Goal: Information Seeking & Learning: Find specific fact

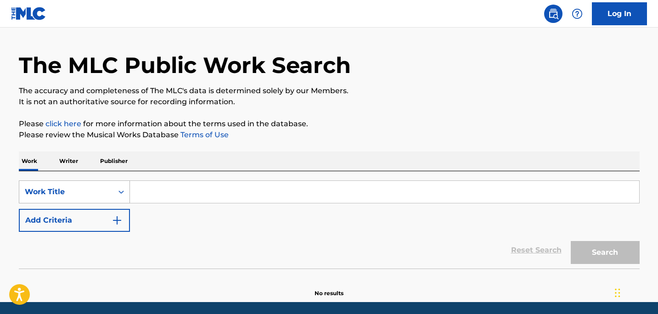
click at [48, 203] on div "Work Title" at bounding box center [74, 191] width 111 height 23
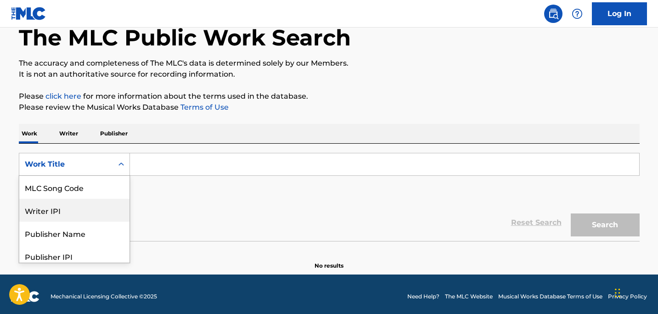
scroll to position [97, 0]
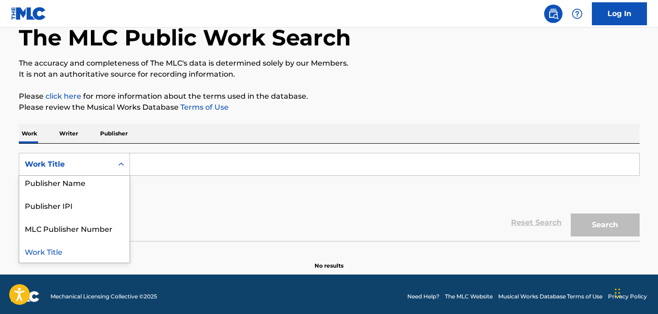
click at [73, 252] on div "Work Title" at bounding box center [74, 251] width 110 height 23
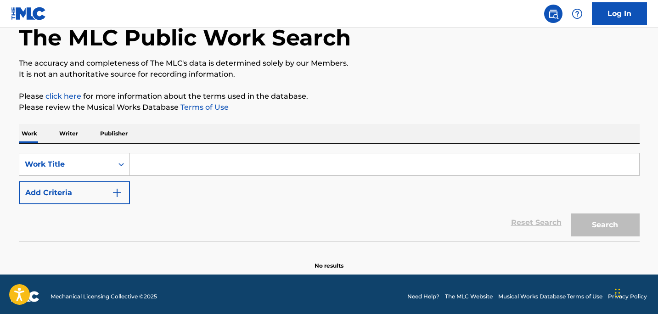
click at [73, 133] on p "Writer" at bounding box center [68, 133] width 24 height 19
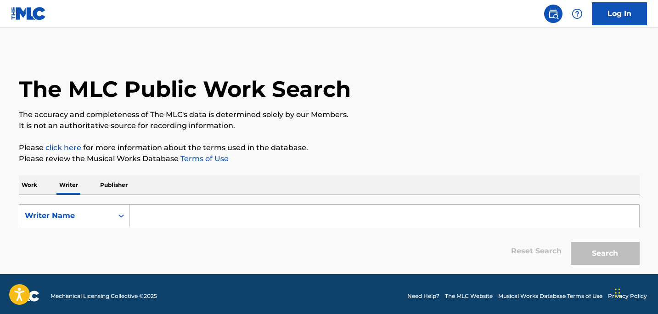
click at [166, 215] on input "Search Form" at bounding box center [384, 216] width 509 height 22
click at [108, 221] on div "Writer Name" at bounding box center [66, 215] width 94 height 17
click at [163, 221] on input "Search Form" at bounding box center [384, 216] width 509 height 22
click at [84, 224] on div "Writer Name" at bounding box center [66, 215] width 94 height 17
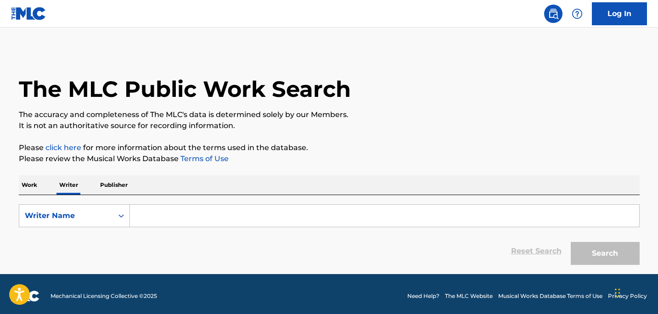
click at [97, 217] on div "Writer Name" at bounding box center [66, 215] width 83 height 11
click at [89, 240] on div "Writer IPI" at bounding box center [74, 238] width 110 height 23
click at [307, 180] on div "Work Writer Publisher" at bounding box center [329, 184] width 621 height 19
click at [293, 229] on form "SearchWithCriteria60c8c34e-78bd-49bd-8aa2-602f8f684d69 Writer IPI Reset Search …" at bounding box center [329, 236] width 621 height 65
click at [313, 208] on input "Search Form" at bounding box center [384, 216] width 509 height 22
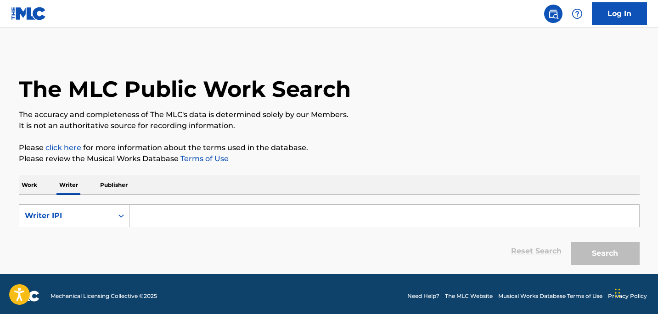
paste input "[PERSON_NAME] WASIU [PERSON_NAME]"
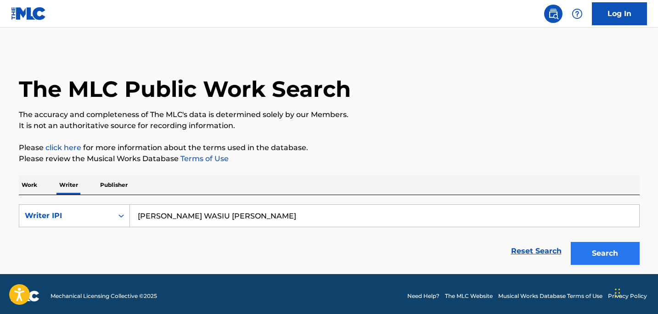
type input "[PERSON_NAME] WASIU [PERSON_NAME]"
click at [613, 252] on button "Search" at bounding box center [605, 253] width 69 height 23
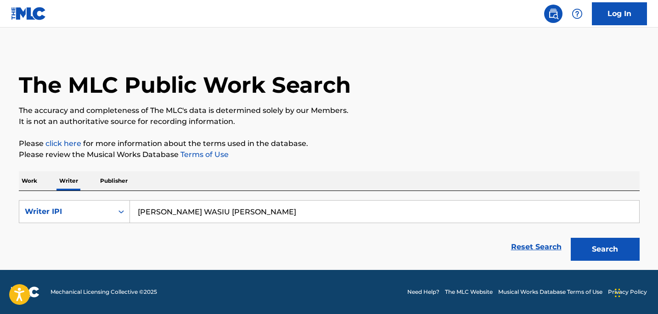
click at [304, 205] on input "[PERSON_NAME] WASIU [PERSON_NAME]" at bounding box center [384, 212] width 509 height 22
click at [22, 183] on p "Work" at bounding box center [29, 180] width 21 height 19
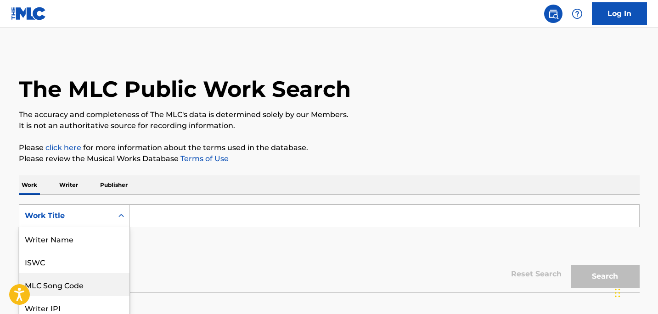
scroll to position [45, 0]
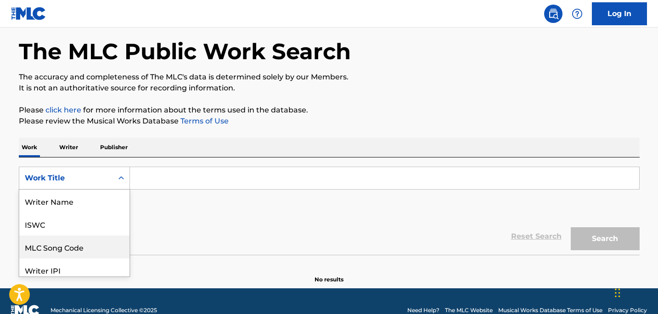
click at [61, 190] on div "MLC Song Code, 3 of 8. 8 results available. Use Up and Down to choose options, …" at bounding box center [74, 178] width 111 height 23
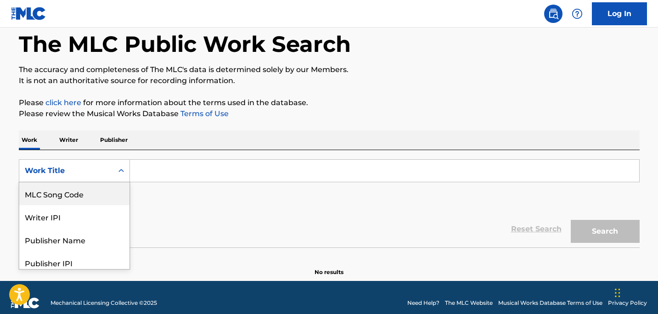
scroll to position [51, 0]
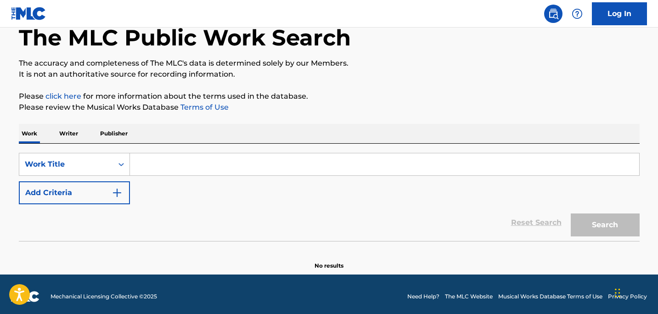
click at [156, 212] on div "Reset Search Search" at bounding box center [329, 222] width 621 height 37
click at [174, 169] on input "Search Form" at bounding box center [384, 164] width 509 height 22
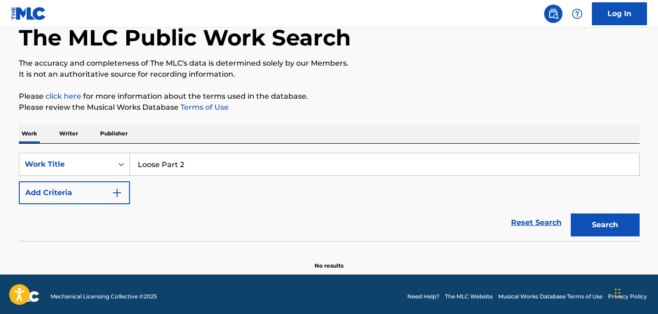
type input "Loose Part 2"
click at [590, 212] on div "Search" at bounding box center [602, 222] width 73 height 37
click at [589, 227] on button "Search" at bounding box center [605, 224] width 69 height 23
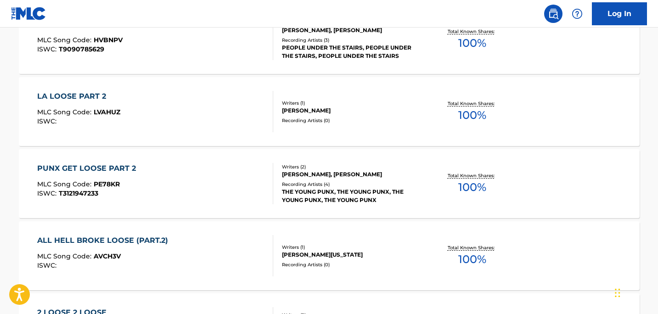
scroll to position [192, 0]
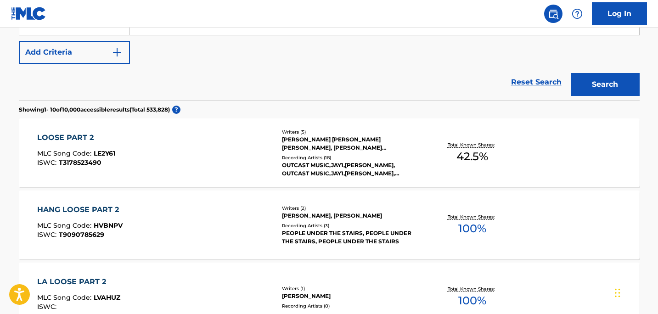
click at [241, 164] on div "LOOSE PART 2 MLC Song Code : LE2Y61 ISWC : T3178523490" at bounding box center [155, 152] width 236 height 41
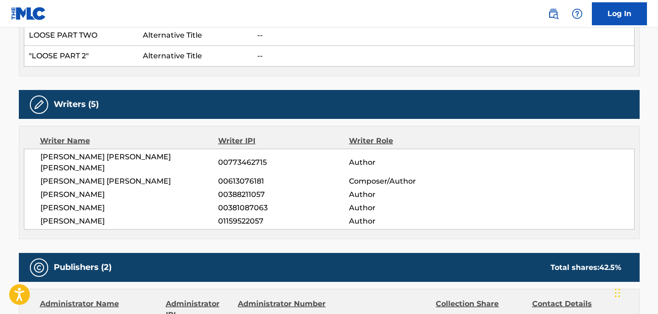
scroll to position [296, 0]
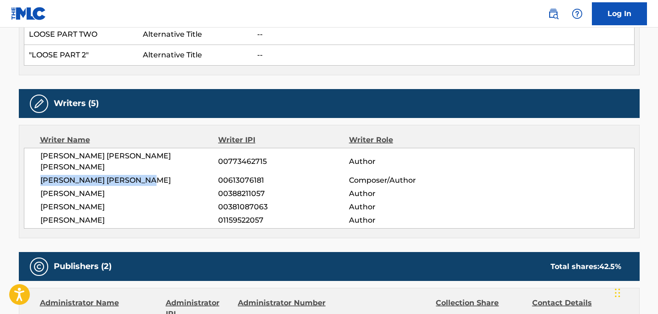
drag, startPoint x: 161, startPoint y: 166, endPoint x: 36, endPoint y: 165, distance: 124.9
click at [36, 165] on div "[PERSON_NAME] [PERSON_NAME] [PERSON_NAME] 00773462715 Author [PERSON_NAME] [PER…" at bounding box center [329, 188] width 611 height 81
copy span "[PERSON_NAME] [PERSON_NAME]"
